Goal: Task Accomplishment & Management: Manage account settings

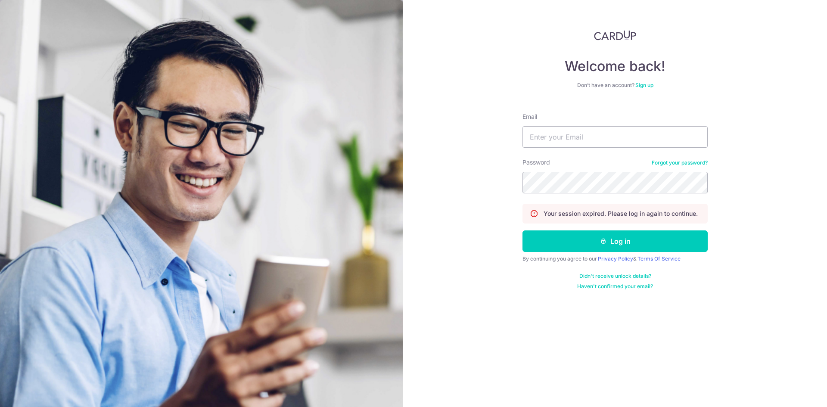
type input "[EMAIL_ADDRESS][DOMAIN_NAME]"
click at [522, 230] on button "Log in" at bounding box center [614, 241] width 185 height 22
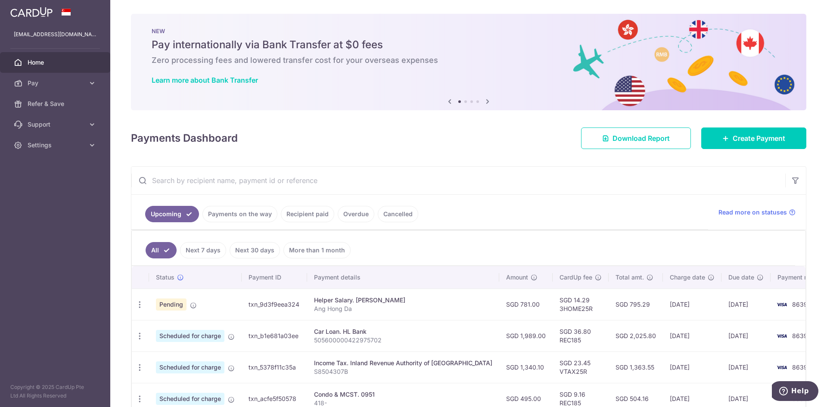
click at [241, 215] on link "Payments on the way" at bounding box center [239, 214] width 75 height 16
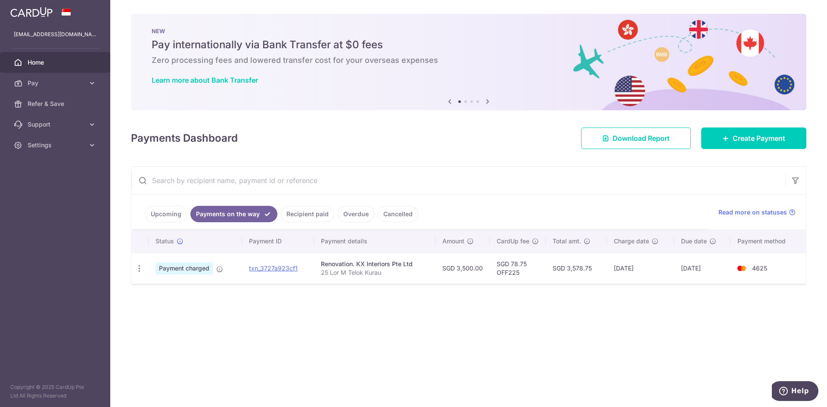
drag, startPoint x: 174, startPoint y: 215, endPoint x: 179, endPoint y: 214, distance: 4.8
click at [174, 215] on link "Upcoming" at bounding box center [166, 214] width 42 height 16
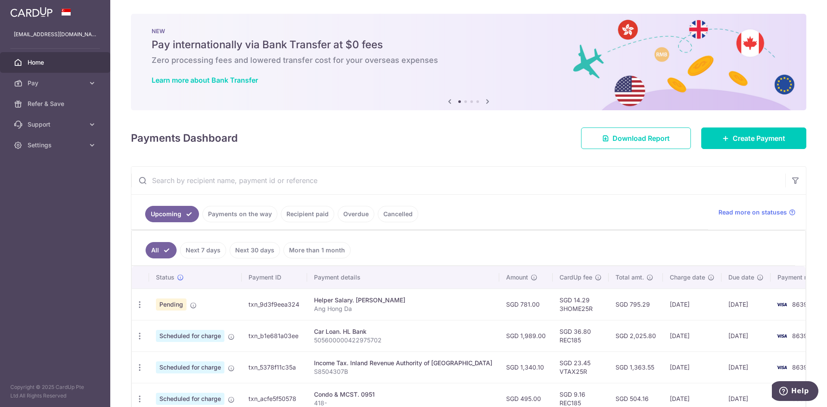
click at [223, 211] on link "Payments on the way" at bounding box center [239, 214] width 75 height 16
